Goal: Task Accomplishment & Management: Complete application form

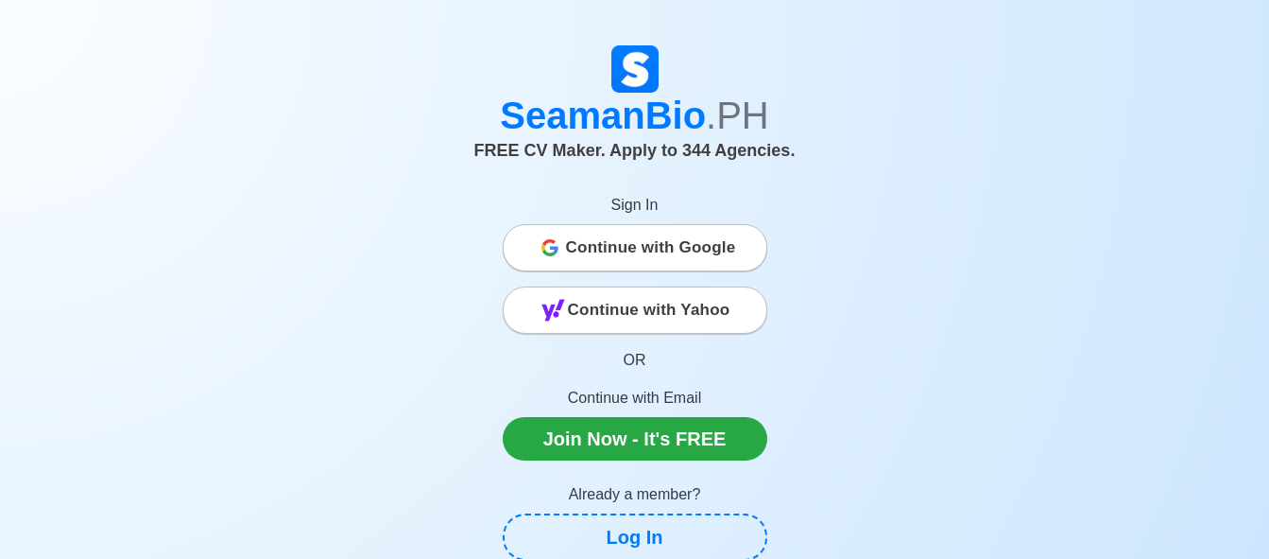
click at [683, 249] on span "Continue with Google" at bounding box center [651, 248] width 170 height 38
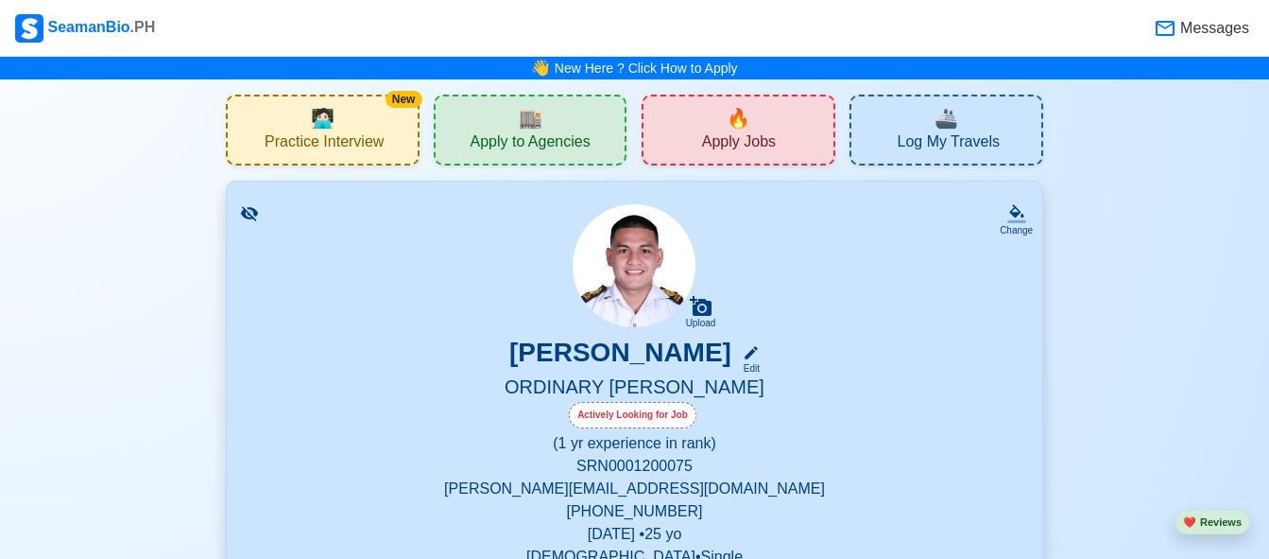
click at [754, 138] on span "Apply Jobs" at bounding box center [739, 144] width 74 height 24
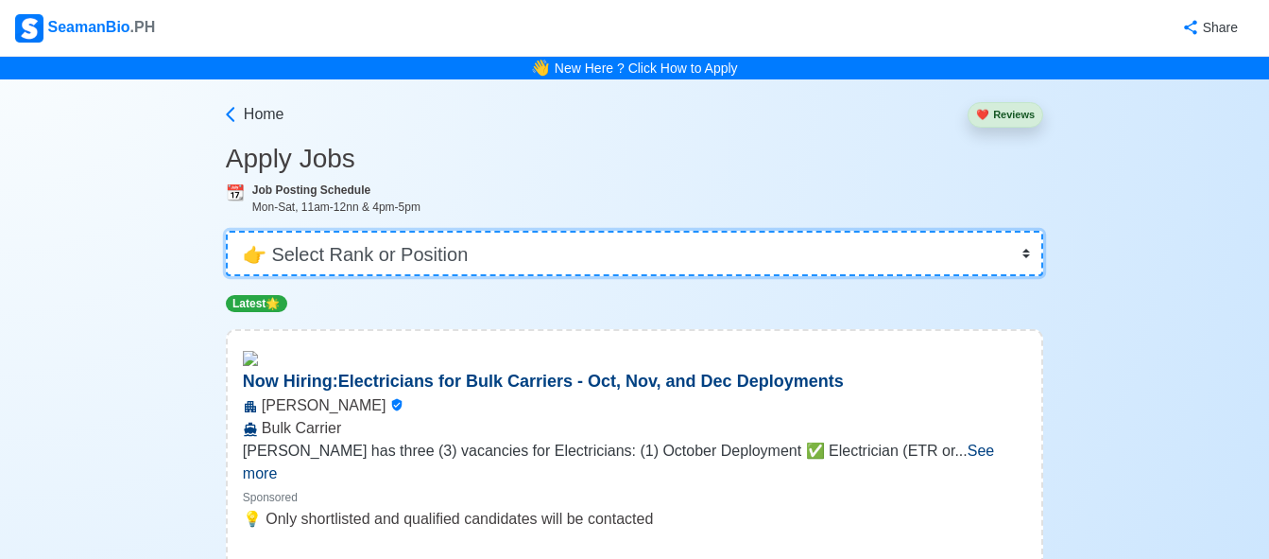
click at [556, 250] on select "👉 Select Rank or Position Master Chief Officer 2nd Officer 3rd Officer Junior O…" at bounding box center [635, 253] width 818 height 45
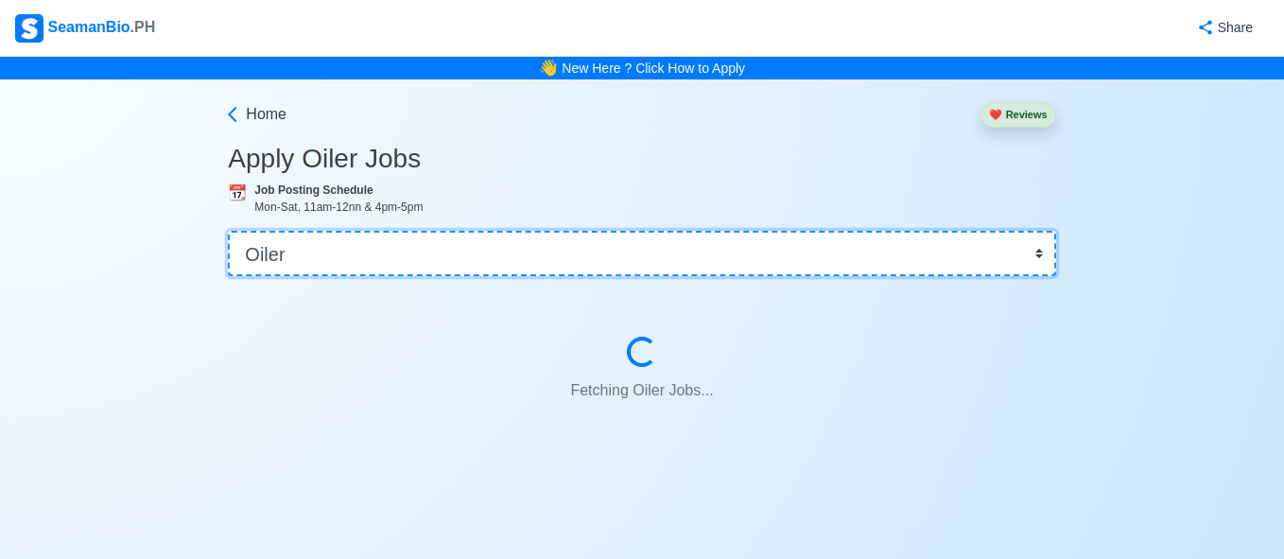
click at [448, 235] on select "👉 Select Rank or Position Master Chief Officer 2nd Officer 3rd Officer Junior O…" at bounding box center [641, 253] width 827 height 45
click at [443, 248] on select "👉 Select Rank or Position Master Chief Officer 2nd Officer 3rd Officer Junior O…" at bounding box center [641, 253] width 827 height 45
click at [438, 252] on select "👉 Select Rank or Position Master Chief Officer 2nd Officer 3rd Officer Junior O…" at bounding box center [641, 253] width 827 height 45
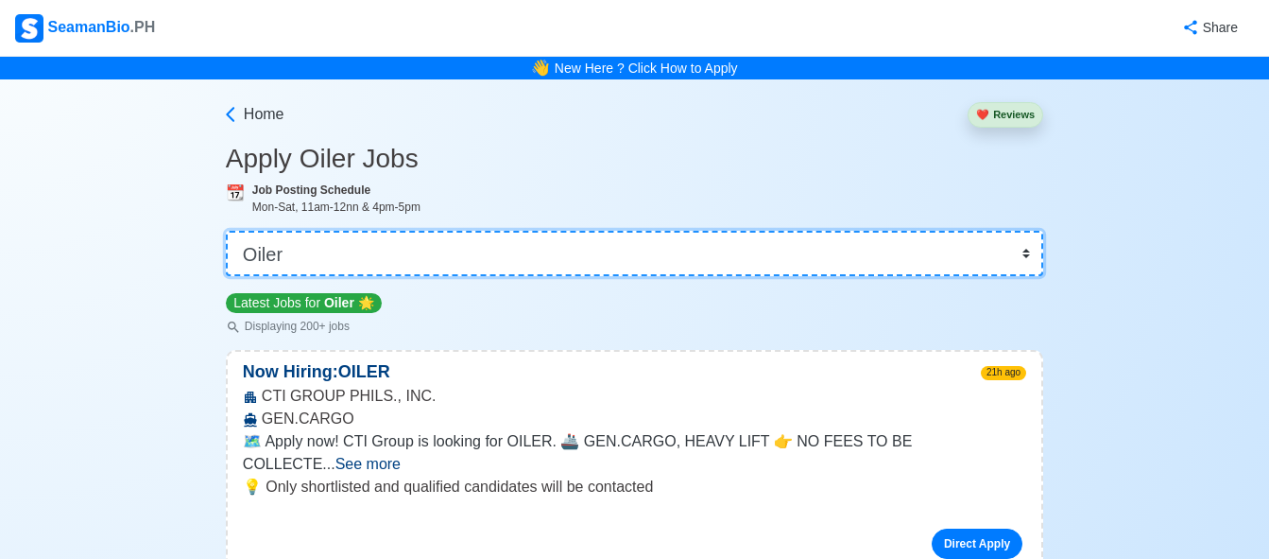
select select "Ordinary [PERSON_NAME]"
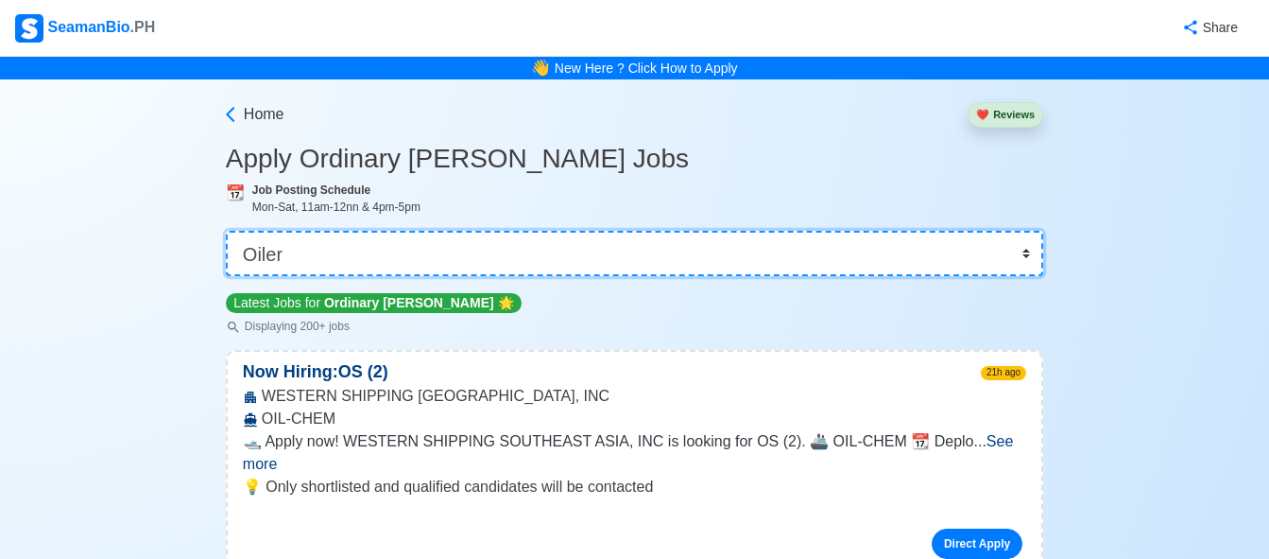
click at [226, 231] on select "👉 Select Rank or Position Master Chief Officer 2nd Officer 3rd Officer Junior O…" at bounding box center [635, 253] width 818 height 45
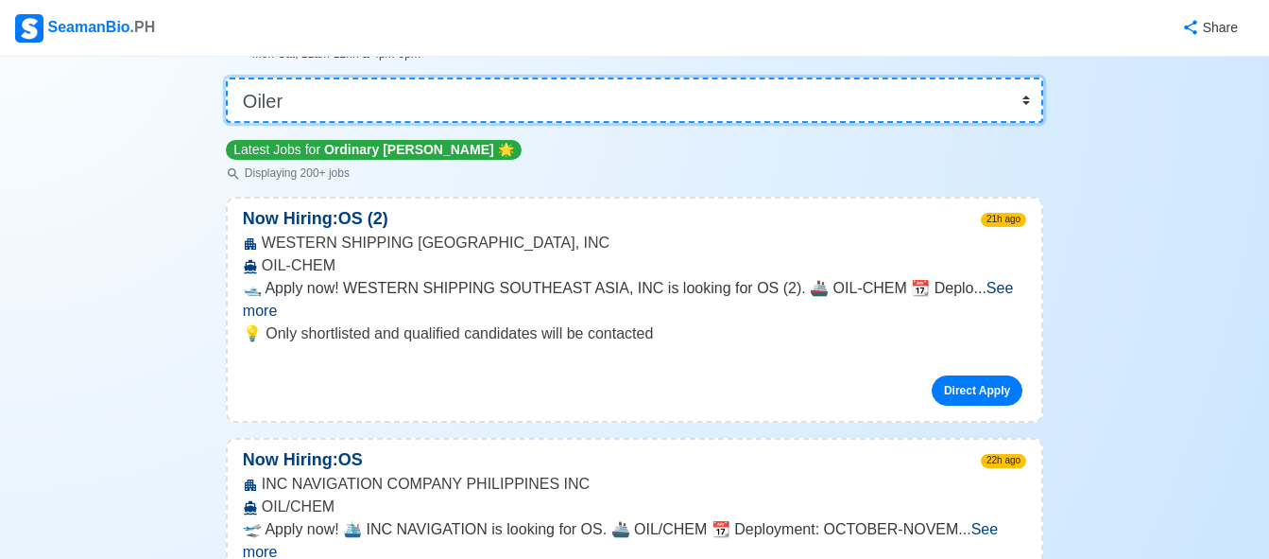
scroll to position [189, 0]
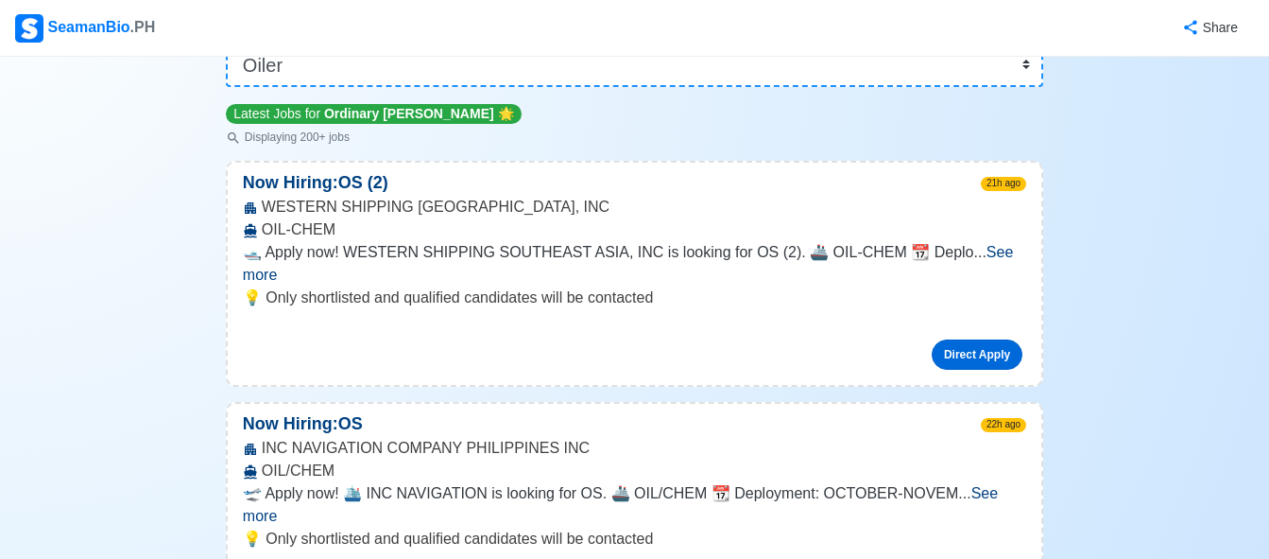
click at [988, 339] on link "Direct Apply" at bounding box center [977, 354] width 91 height 30
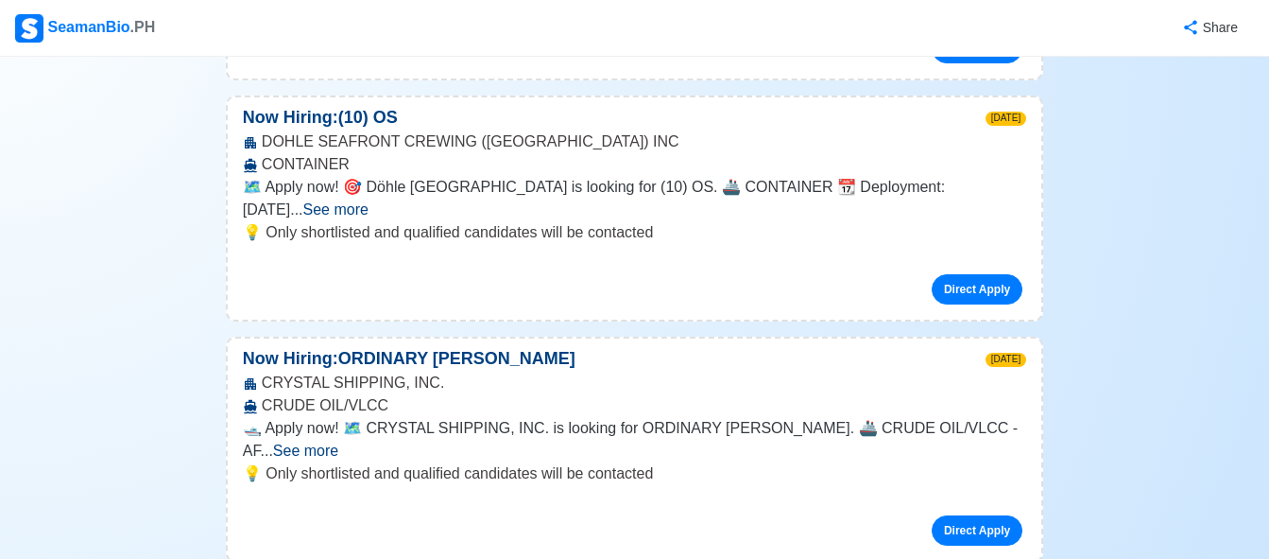
scroll to position [1607, 0]
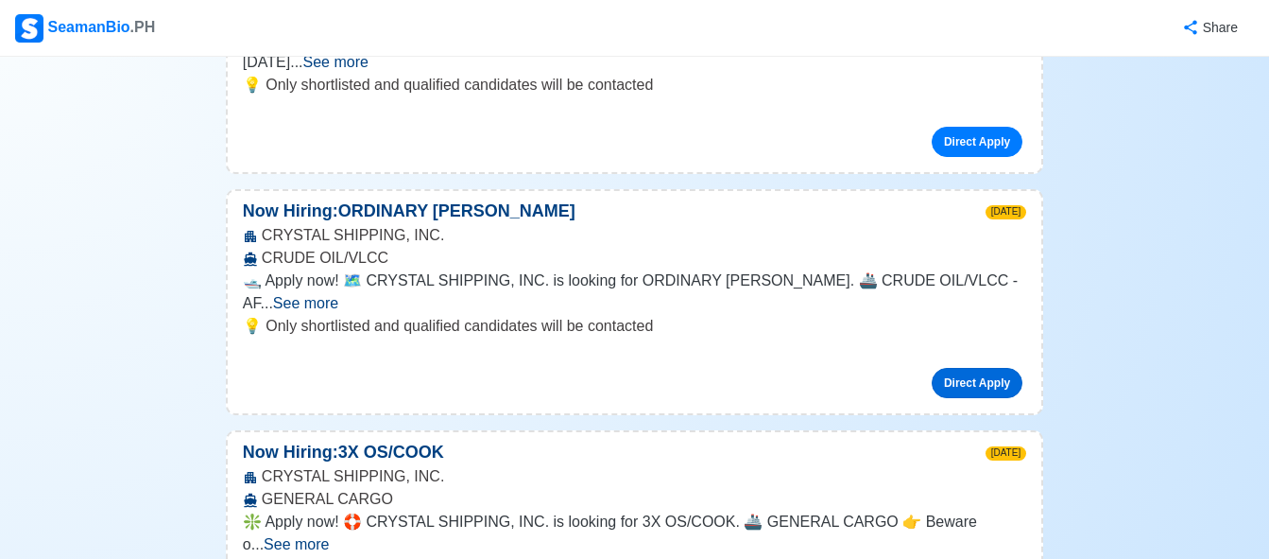
click at [1003, 368] on link "Direct Apply" at bounding box center [977, 383] width 91 height 30
